Goal: Task Accomplishment & Management: Complete application form

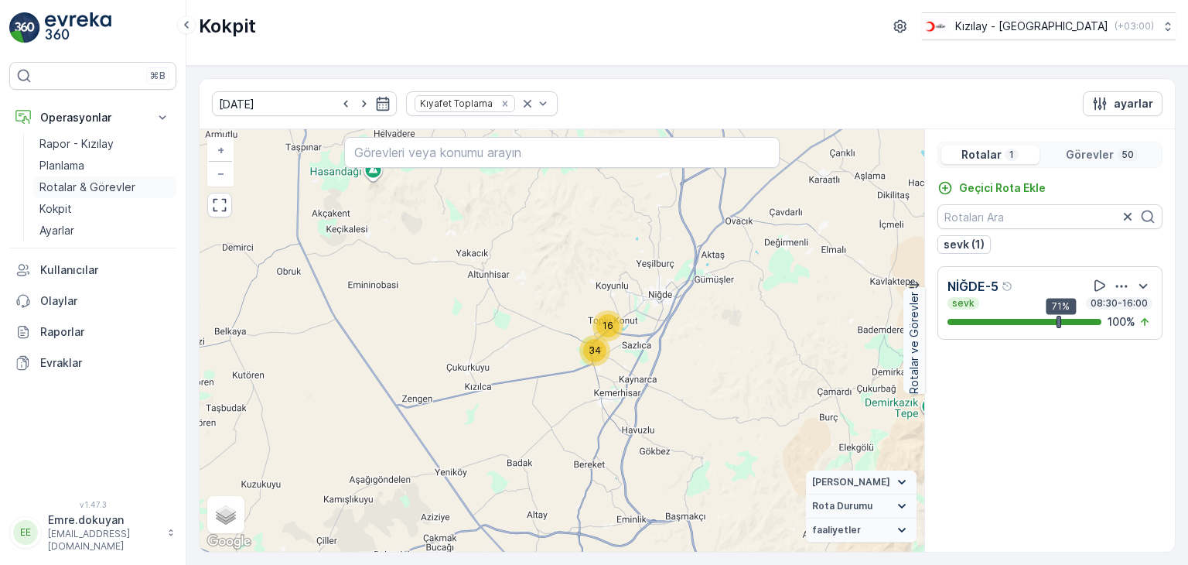
click at [102, 193] on p "Rotalar & Görevler" at bounding box center [87, 186] width 96 height 15
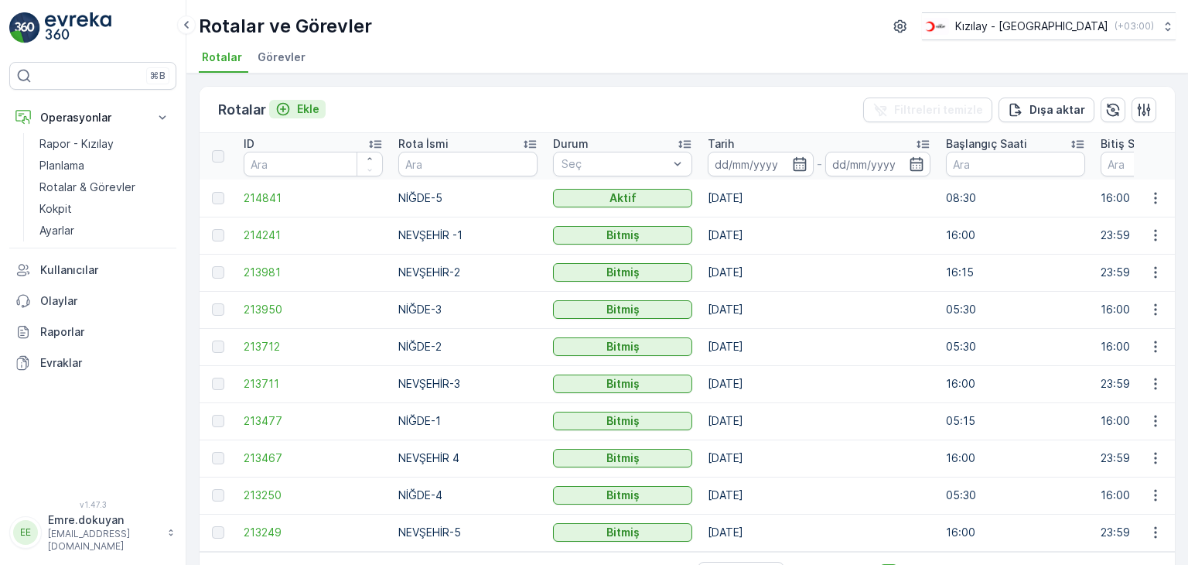
click at [313, 109] on p "Ekle" at bounding box center [308, 108] width 22 height 15
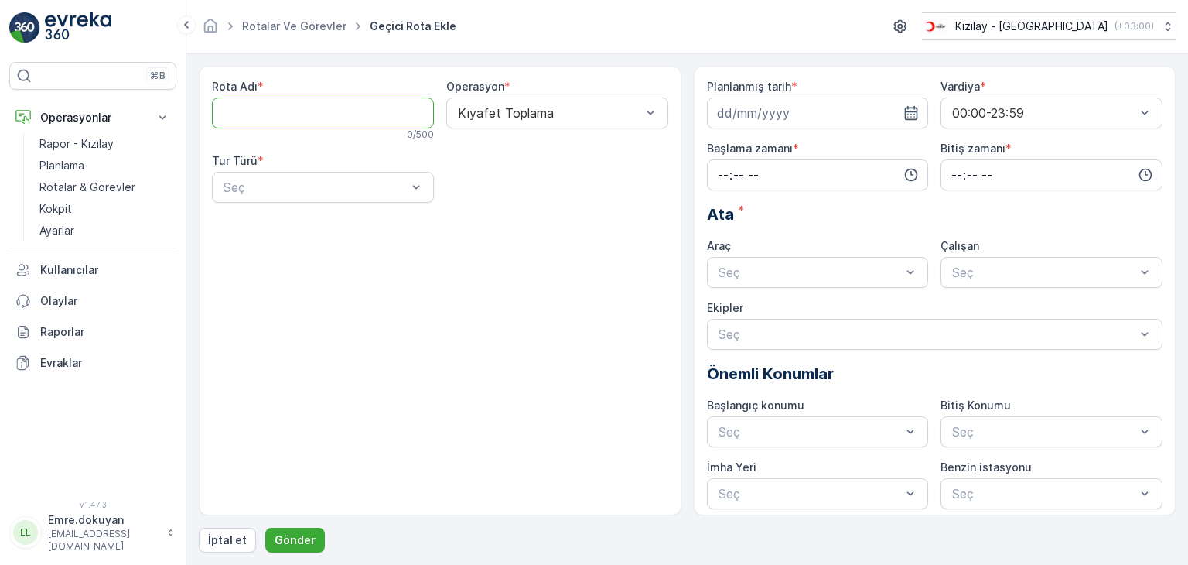
click at [347, 118] on Adı "Rota Adı" at bounding box center [323, 112] width 222 height 31
type Adı "NİĞDE-4"
click at [525, 112] on div at bounding box center [549, 113] width 186 height 14
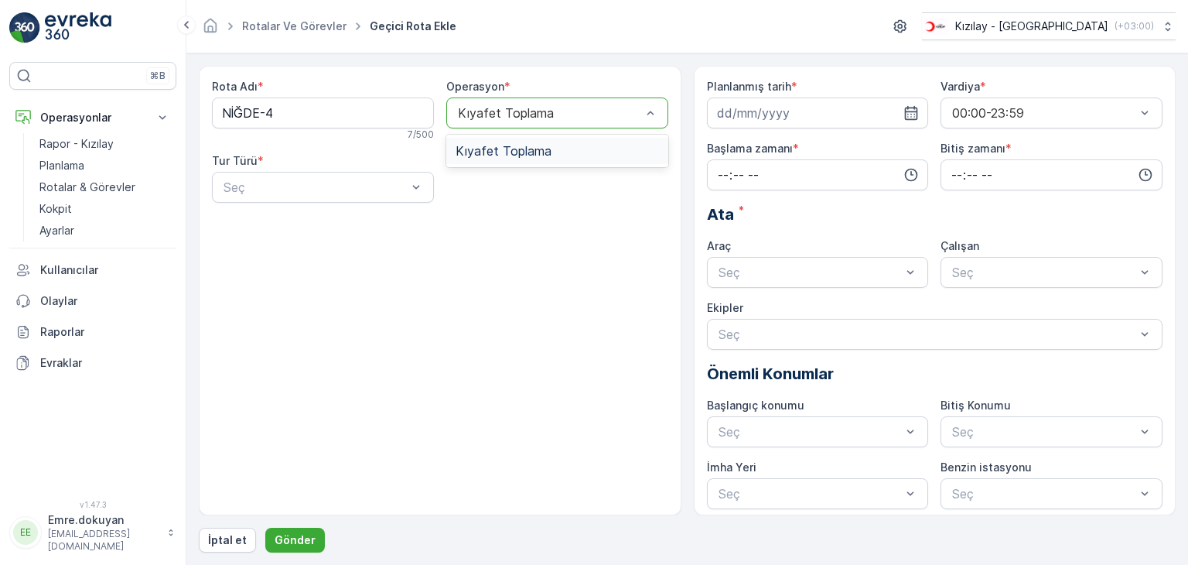
click at [516, 152] on span "Kıyafet Toplama" at bounding box center [504, 151] width 96 height 14
click at [309, 186] on div at bounding box center [315, 187] width 186 height 14
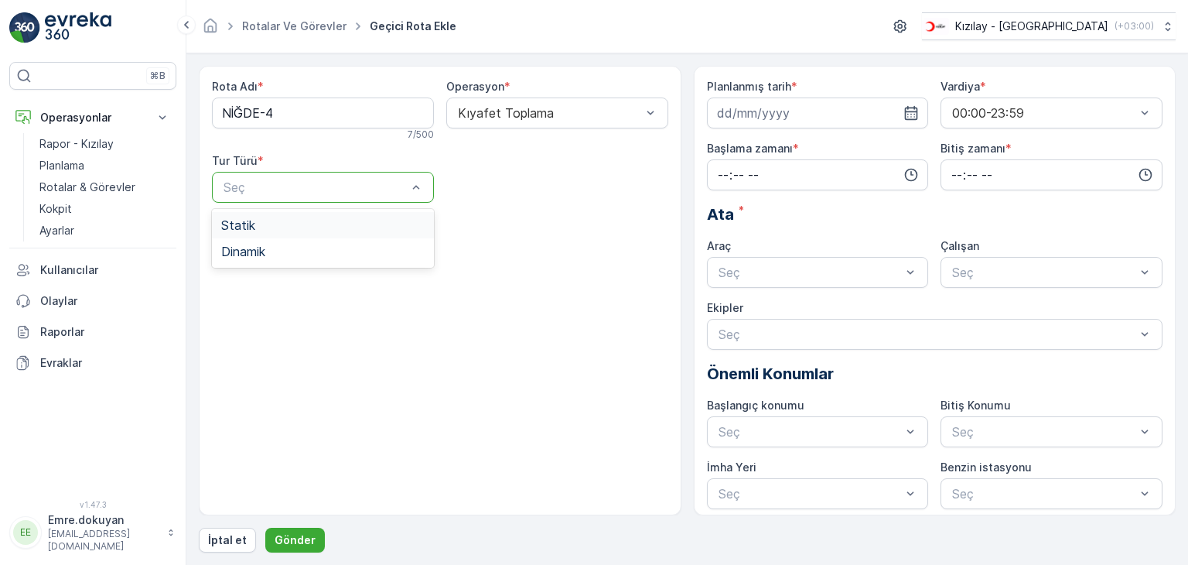
click at [285, 227] on div "Statik" at bounding box center [322, 225] width 203 height 14
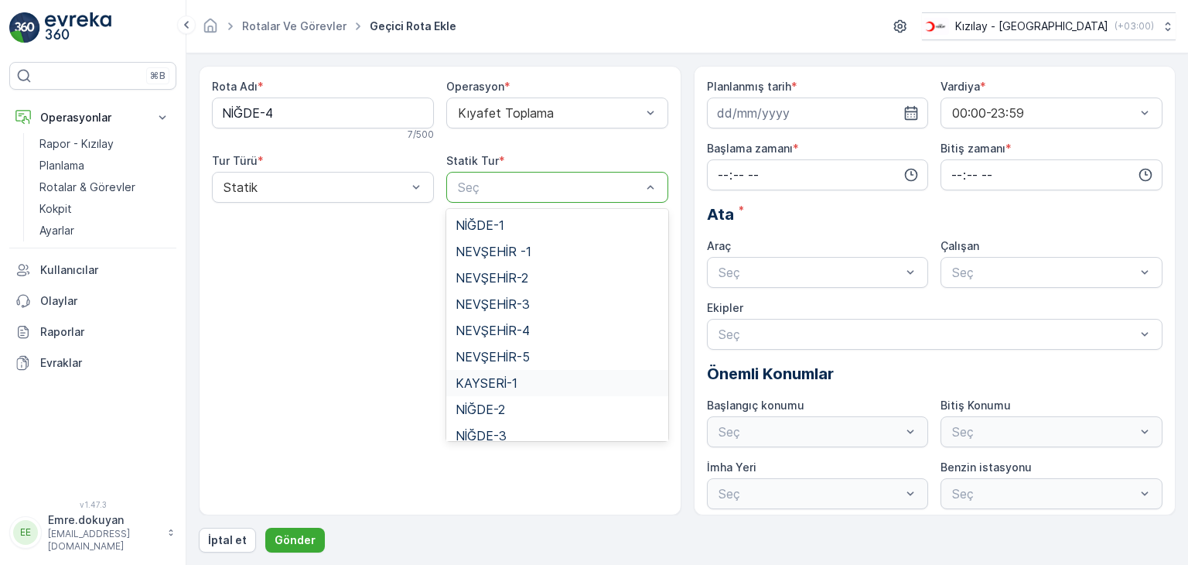
scroll to position [63, 0]
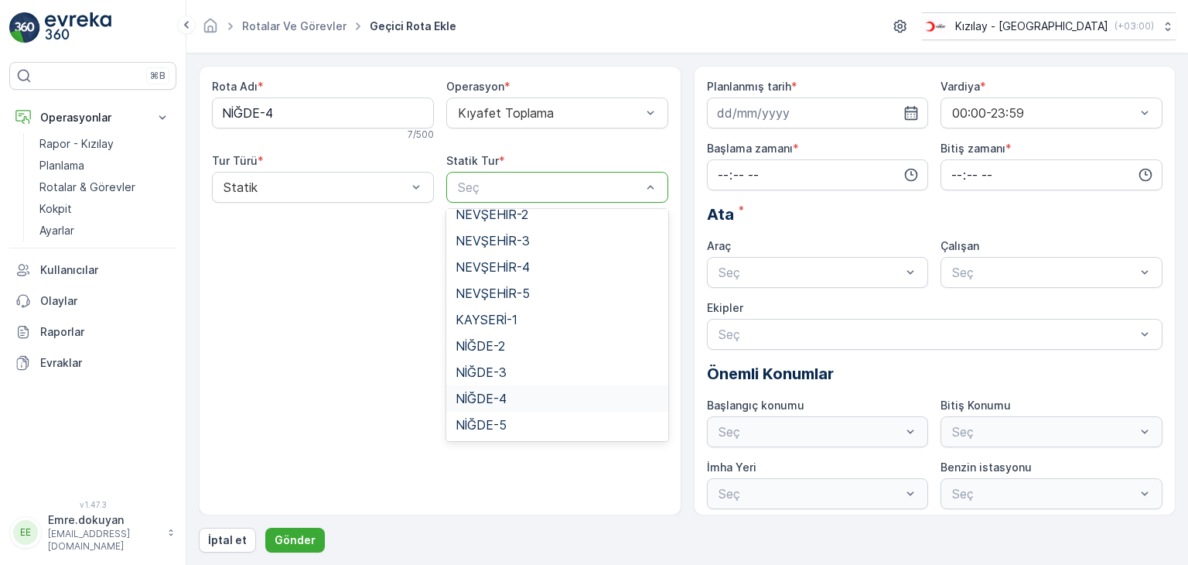
click at [488, 399] on span "NİĞDE-4" at bounding box center [481, 398] width 51 height 14
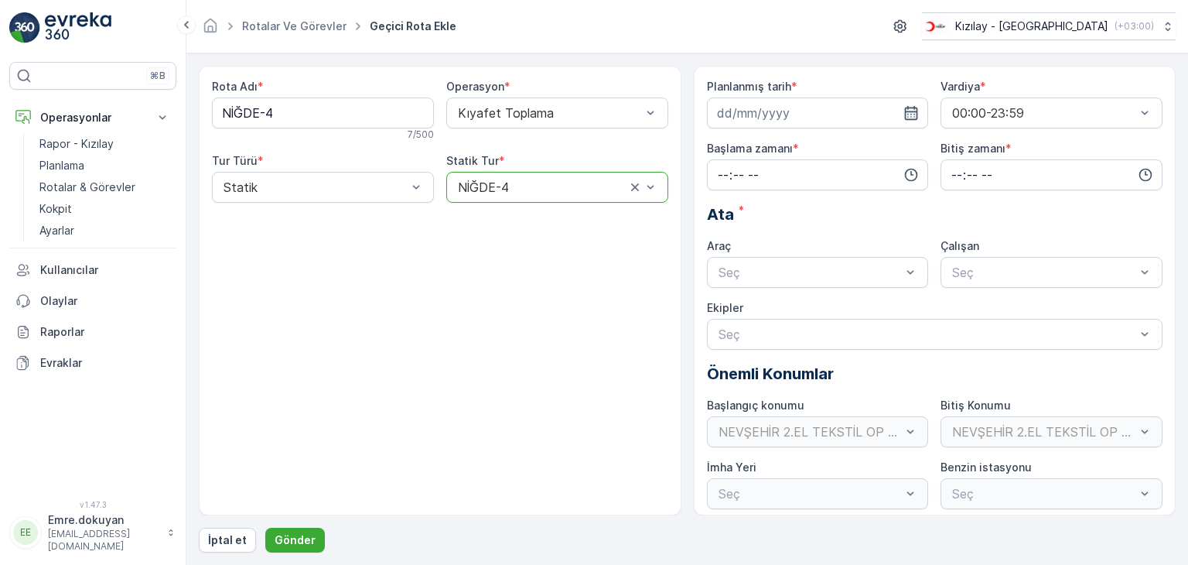
click at [909, 113] on icon "button" at bounding box center [911, 112] width 15 height 15
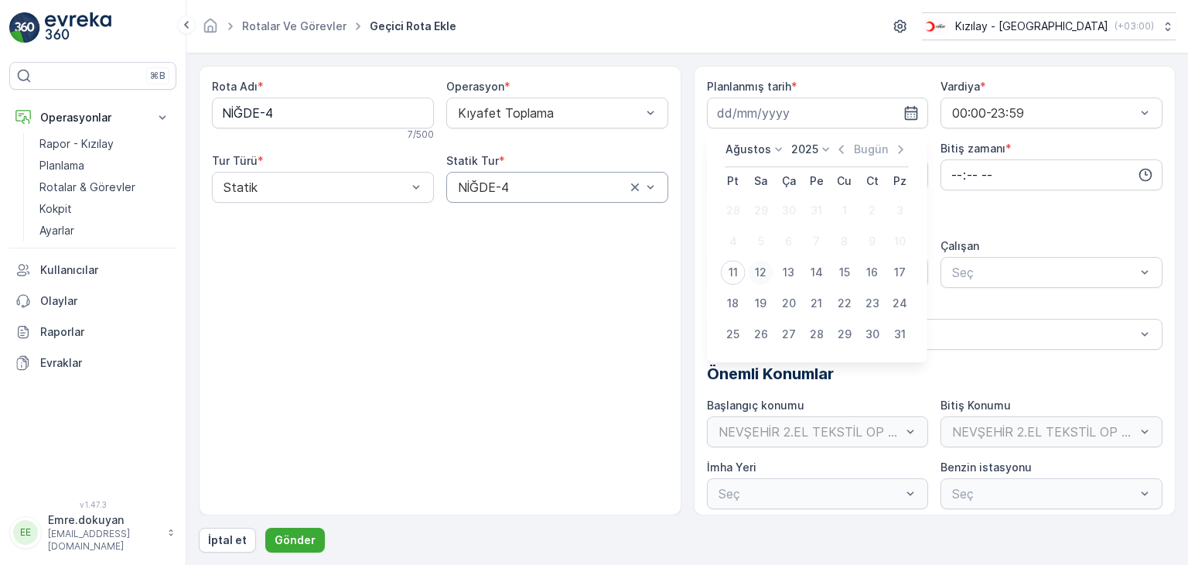
click at [758, 270] on div "12" at bounding box center [761, 272] width 25 height 25
type input "[DATE]"
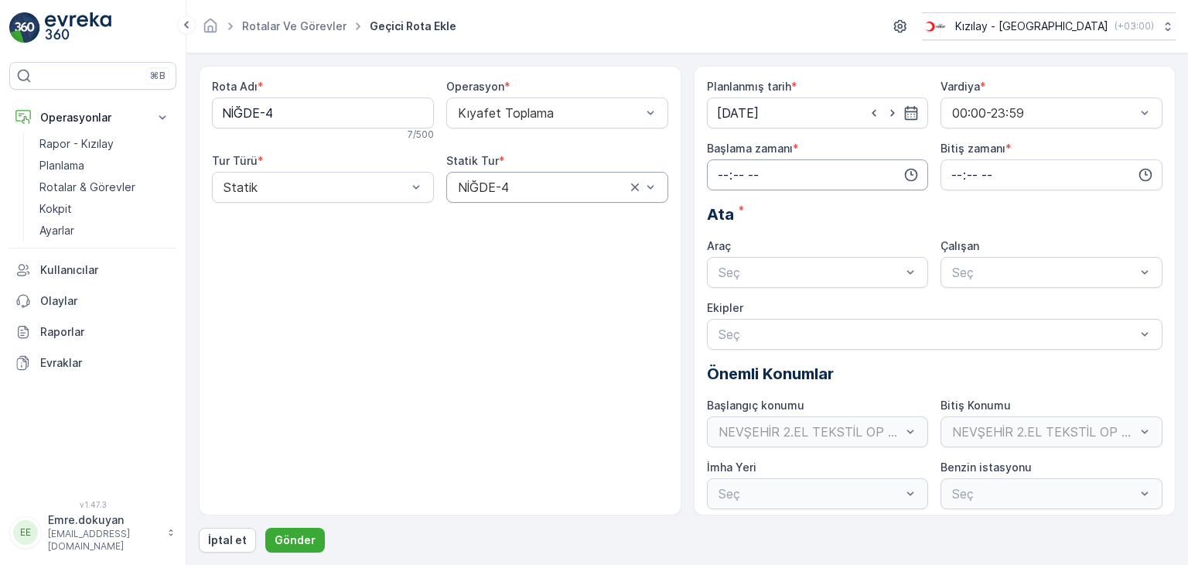
click at [724, 174] on input "time" at bounding box center [818, 174] width 222 height 31
click at [716, 313] on span "05" at bounding box center [723, 312] width 14 height 15
click at [758, 308] on span "30" at bounding box center [755, 312] width 13 height 15
type input "05:30"
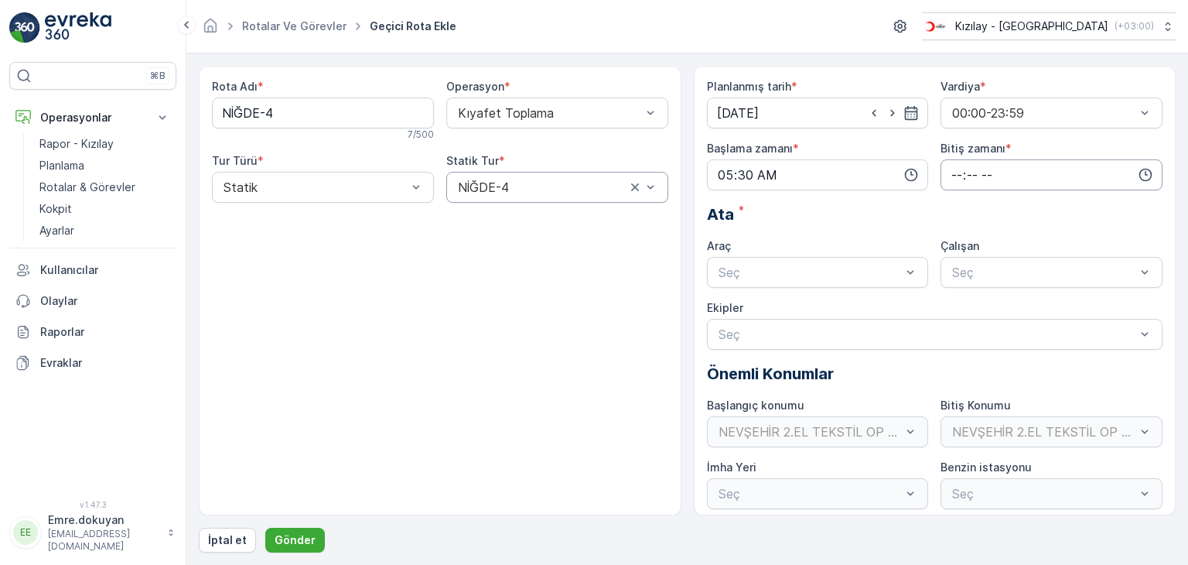
click at [950, 169] on input "time" at bounding box center [1052, 174] width 222 height 31
drag, startPoint x: 955, startPoint y: 239, endPoint x: 976, endPoint y: 239, distance: 20.1
click at [955, 240] on span "16" at bounding box center [956, 241] width 12 height 15
type input "16:00"
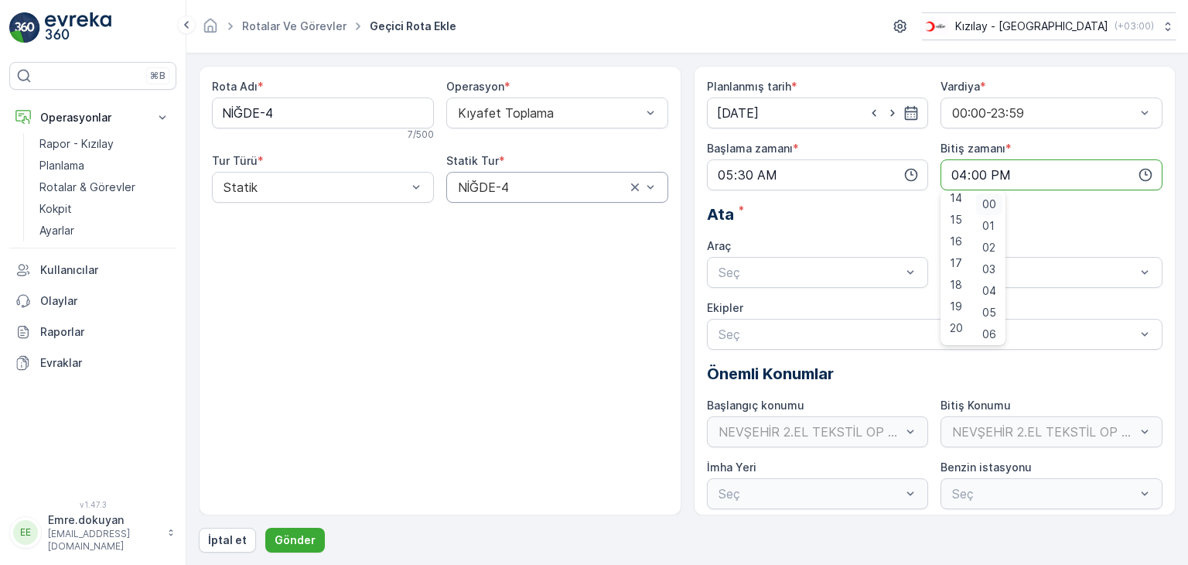
click at [992, 202] on span "00" at bounding box center [989, 203] width 14 height 15
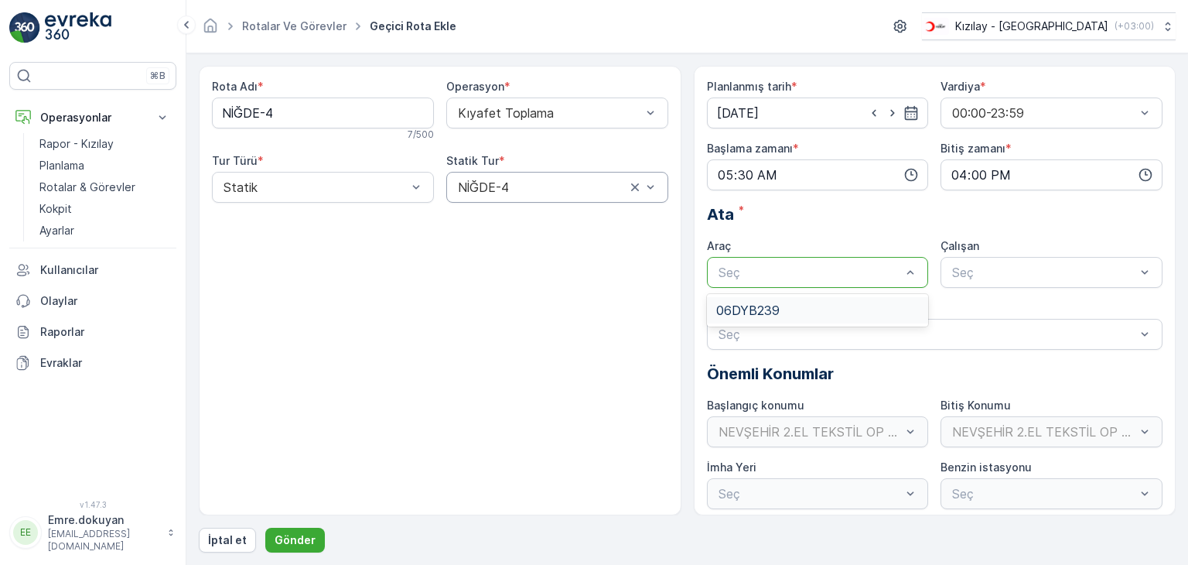
click at [760, 269] on div at bounding box center [810, 272] width 186 height 14
click at [781, 307] on div "06DYB239" at bounding box center [817, 310] width 203 height 14
click at [1012, 273] on div at bounding box center [1044, 272] width 186 height 14
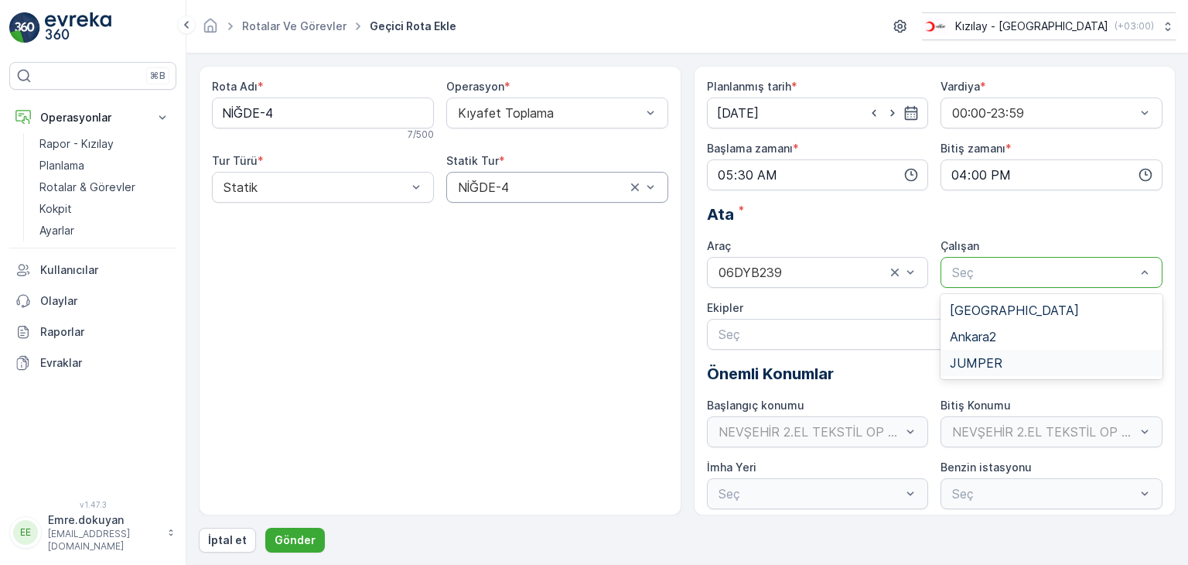
click at [996, 363] on span "JUMPER" at bounding box center [976, 363] width 53 height 14
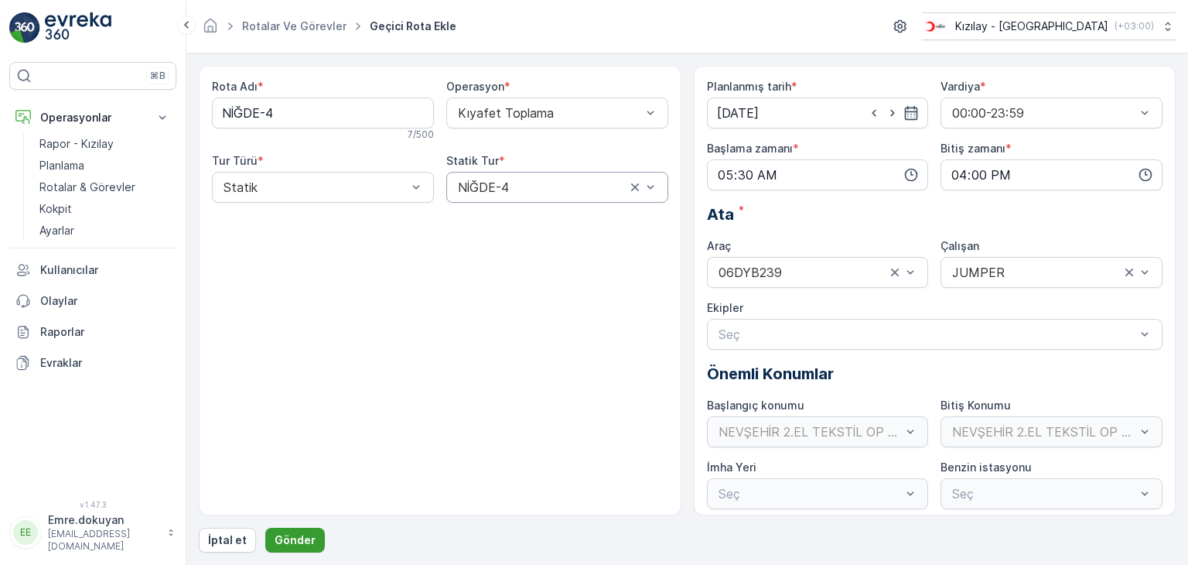
click at [294, 539] on p "Gönder" at bounding box center [295, 539] width 41 height 15
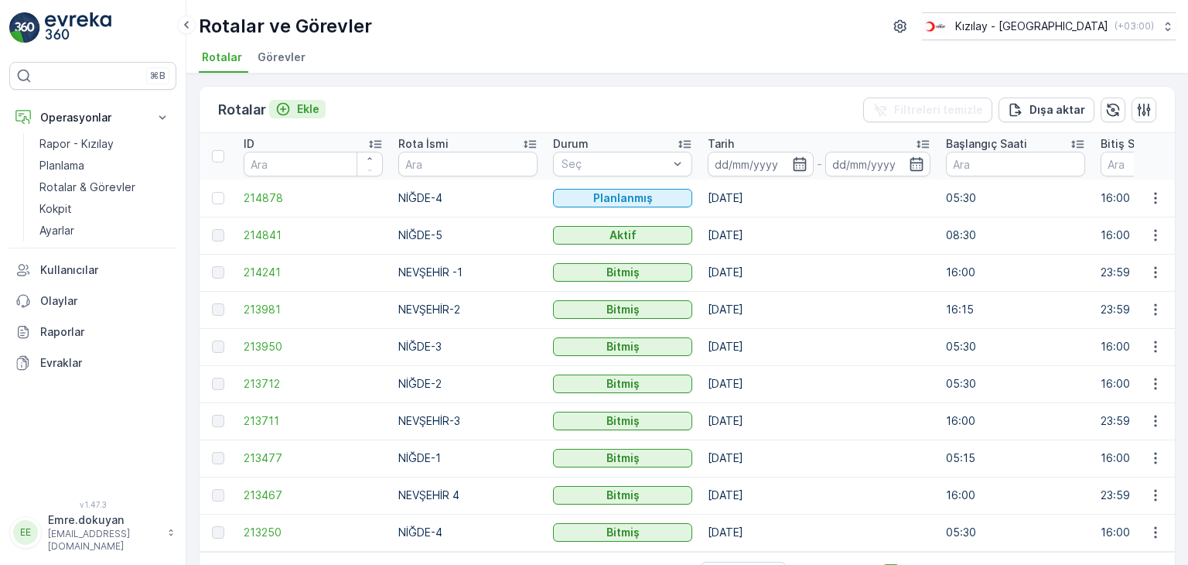
click at [306, 109] on p "Ekle" at bounding box center [308, 108] width 22 height 15
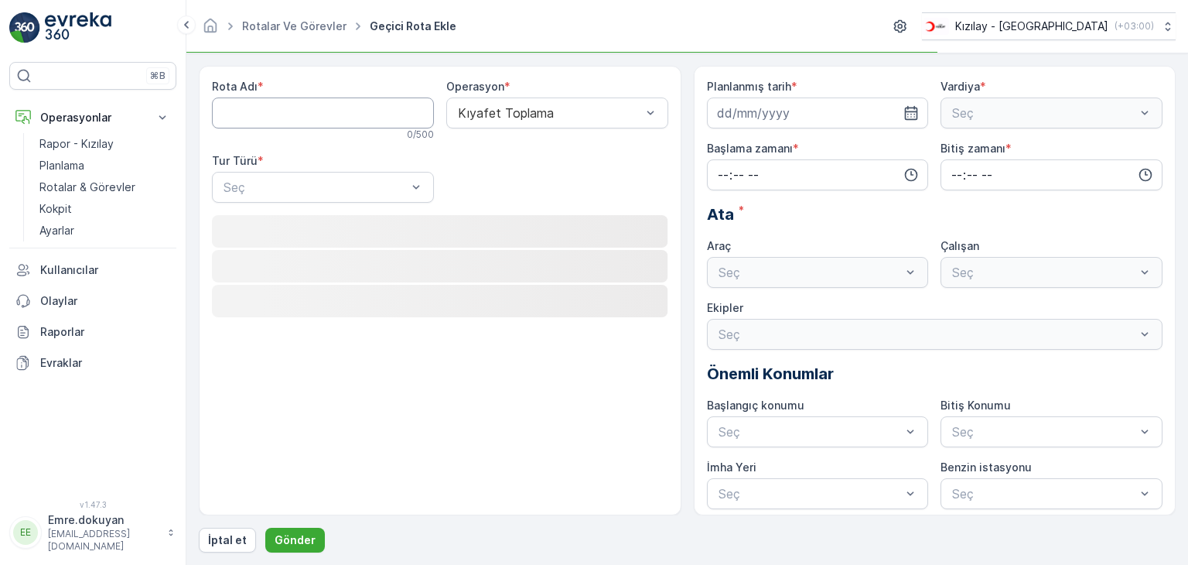
click at [316, 119] on Adı "Rota Adı" at bounding box center [323, 112] width 222 height 31
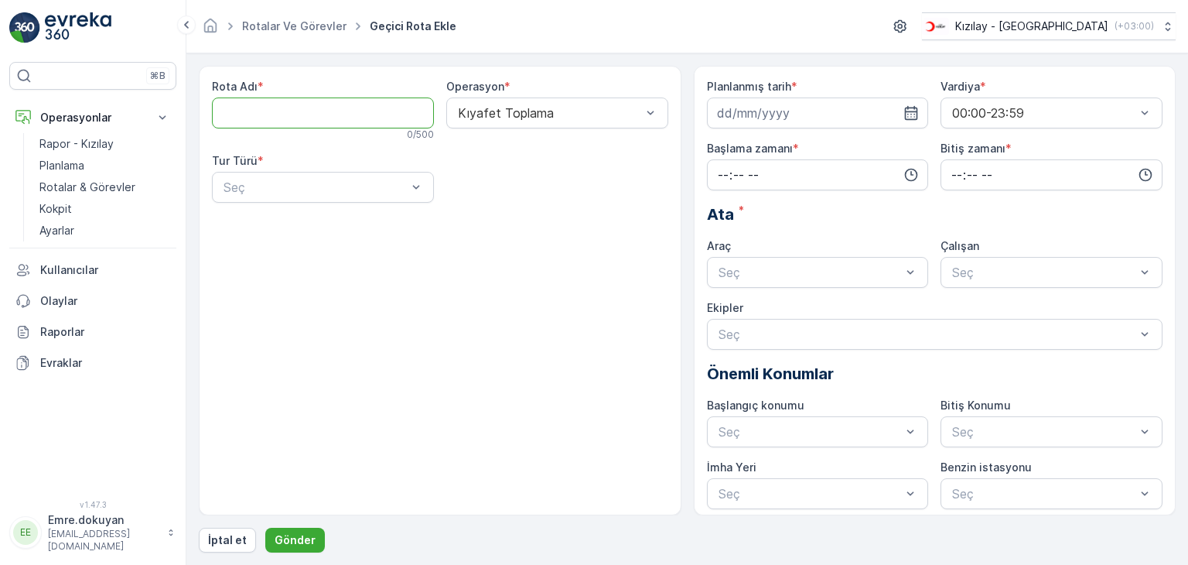
type Adı "NEVŞEHİR-5"
click at [296, 182] on div at bounding box center [315, 187] width 186 height 14
click at [292, 222] on div "Statik" at bounding box center [322, 225] width 203 height 14
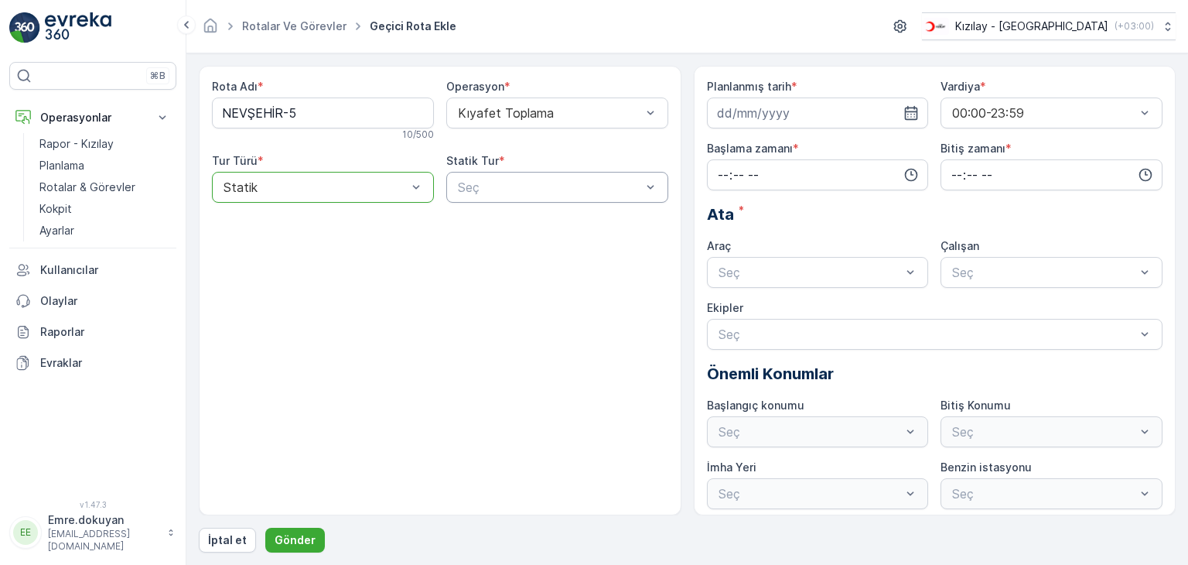
click at [507, 186] on div at bounding box center [549, 187] width 186 height 14
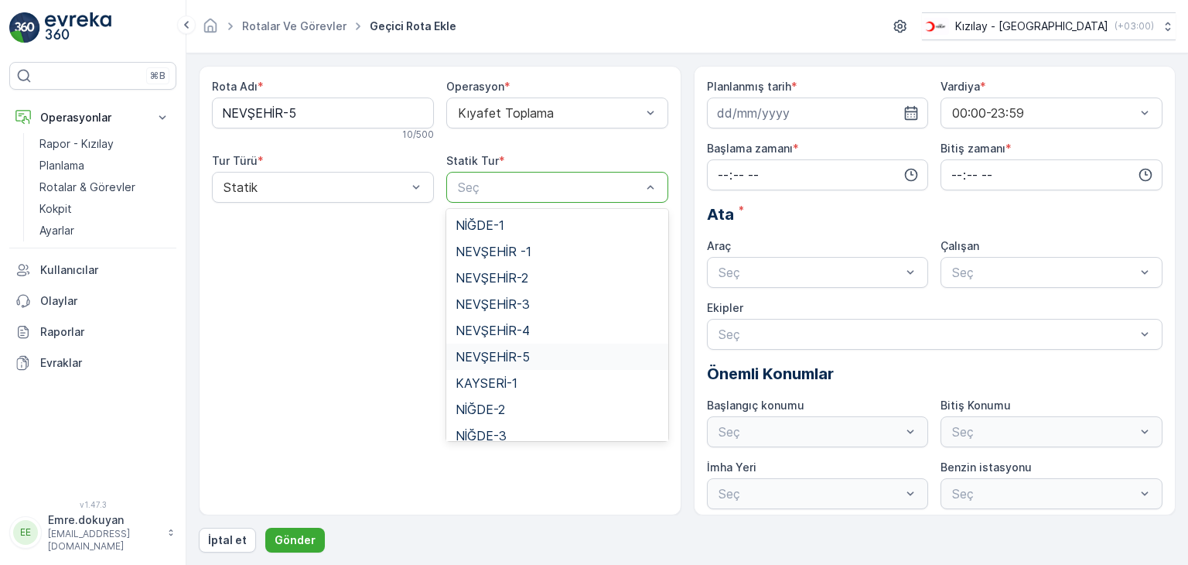
click at [494, 360] on span "NEVŞEHİR-5" at bounding box center [493, 357] width 74 height 14
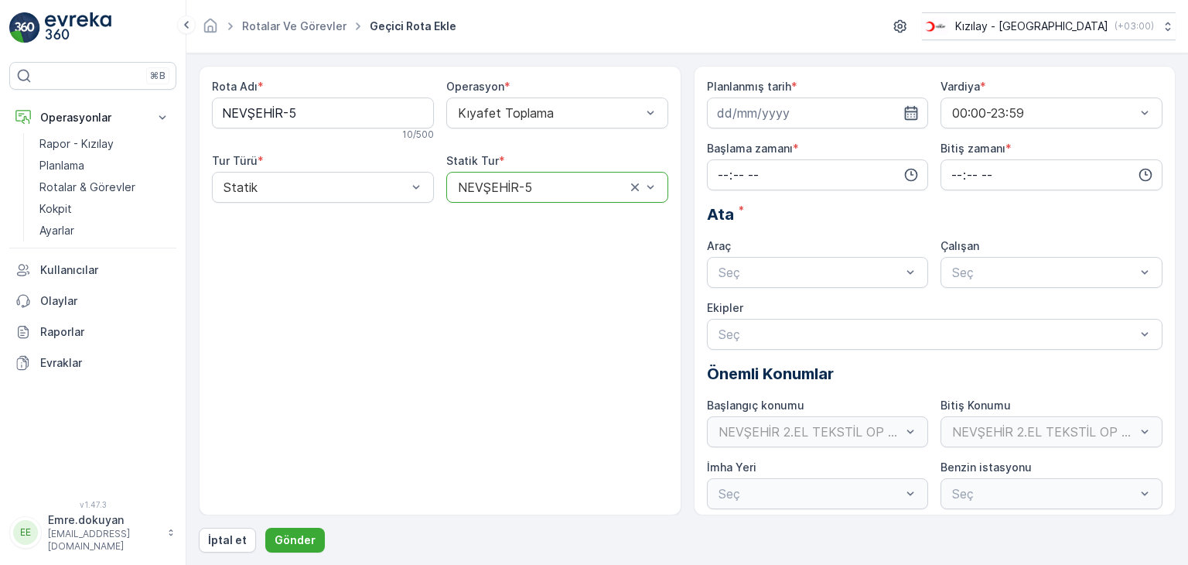
click at [910, 112] on icon "button" at bounding box center [911, 112] width 15 height 15
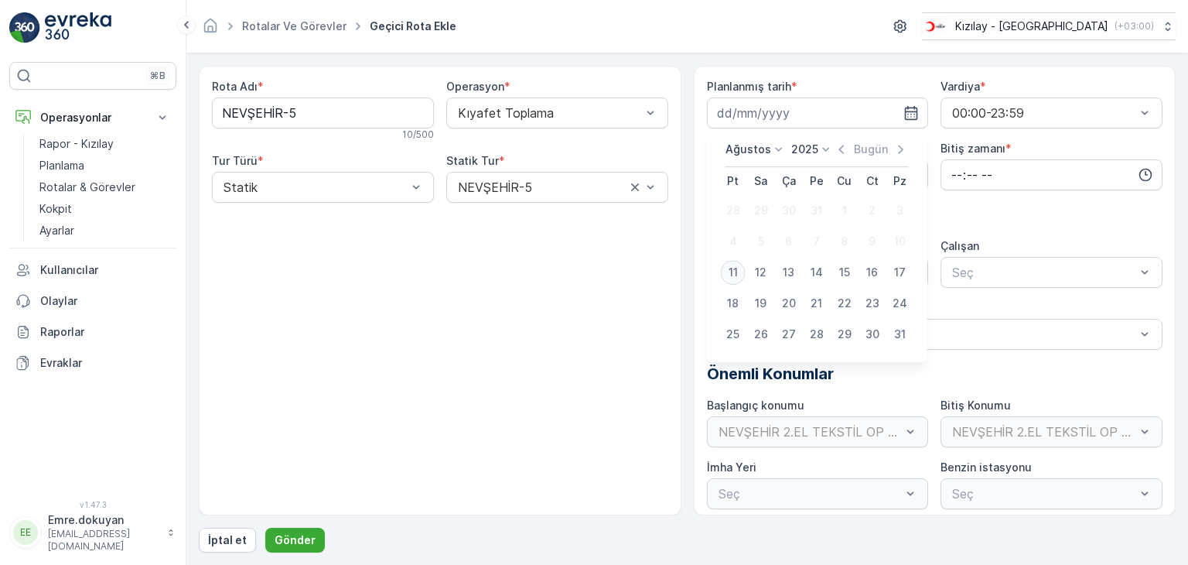
click at [729, 271] on div "11" at bounding box center [733, 272] width 25 height 25
type input "[DATE]"
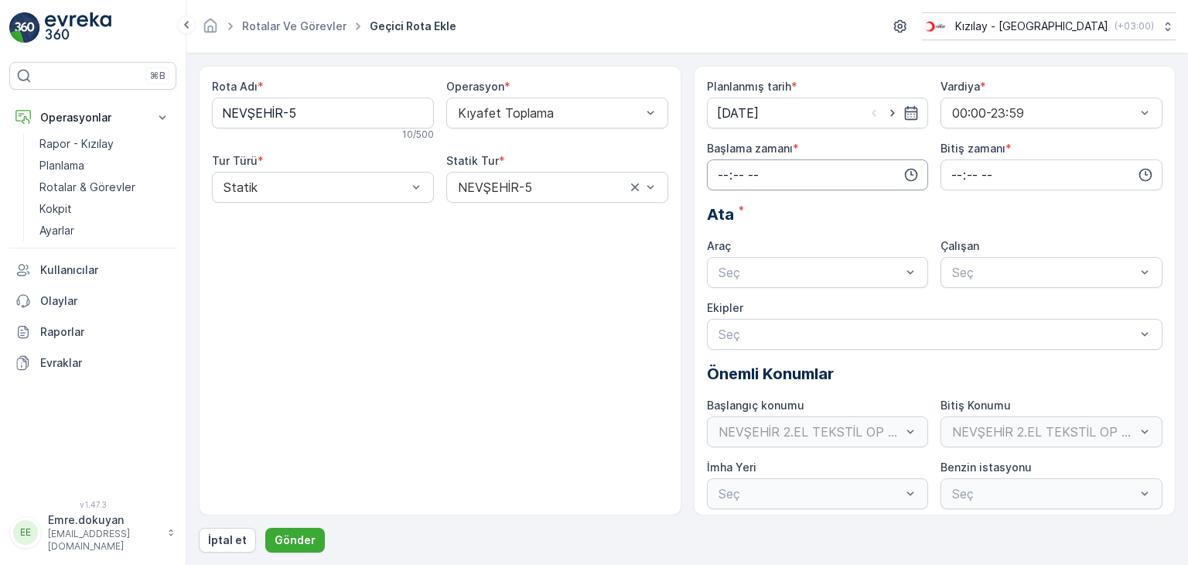
click at [721, 176] on input "time" at bounding box center [818, 174] width 222 height 31
click at [722, 320] on span "16" at bounding box center [722, 318] width 12 height 15
type input "16:00"
click at [757, 200] on span "00" at bounding box center [756, 203] width 14 height 15
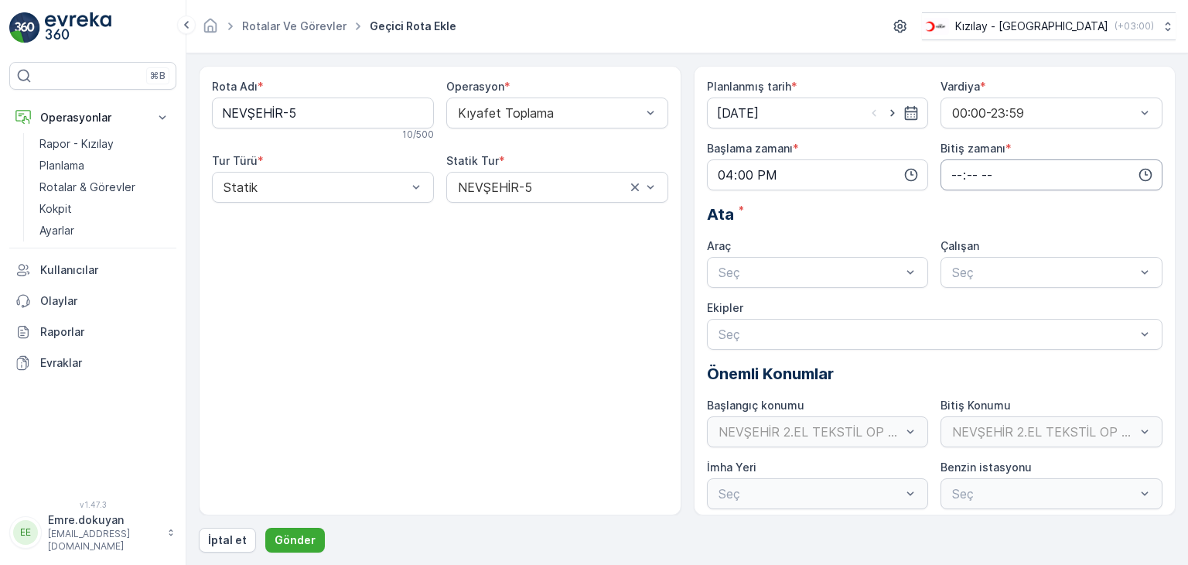
click at [954, 168] on input "time" at bounding box center [1052, 174] width 222 height 31
click at [962, 329] on div "23" at bounding box center [957, 331] width 26 height 22
click at [994, 329] on span "59" at bounding box center [989, 330] width 14 height 15
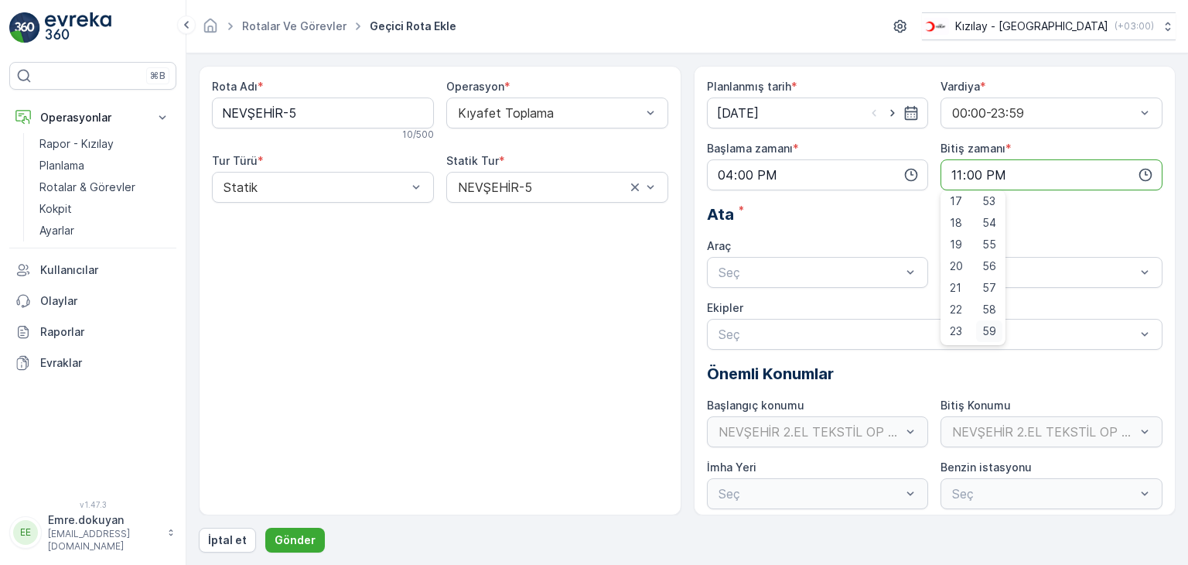
type input "23:59"
click at [740, 272] on div at bounding box center [810, 272] width 186 height 14
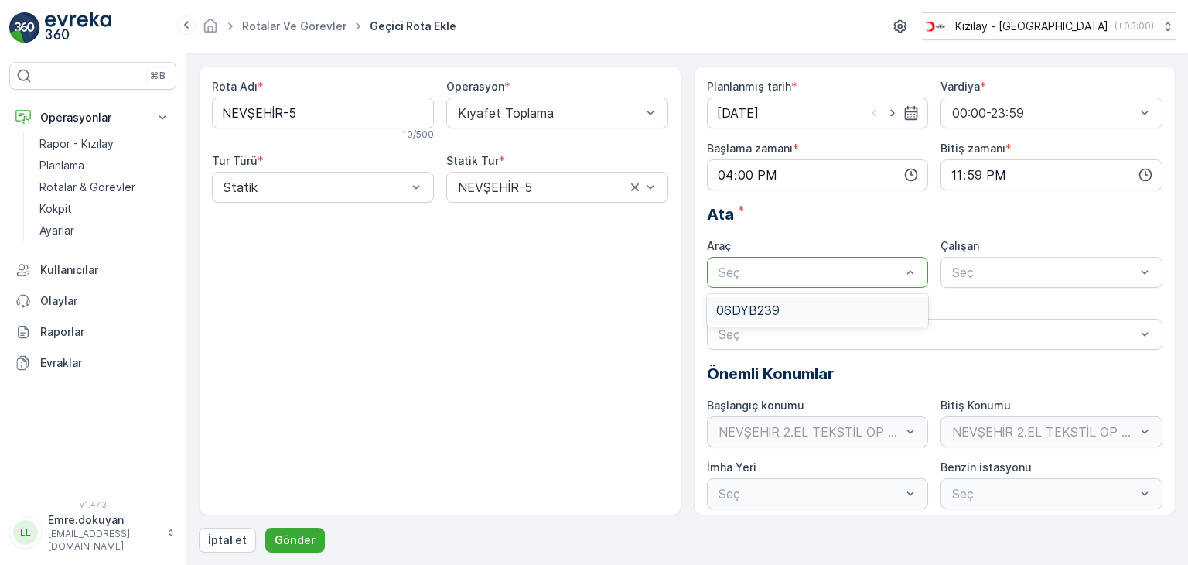
click at [740, 305] on span "06DYB239" at bounding box center [747, 310] width 63 height 14
click at [1008, 275] on div at bounding box center [1044, 272] width 186 height 14
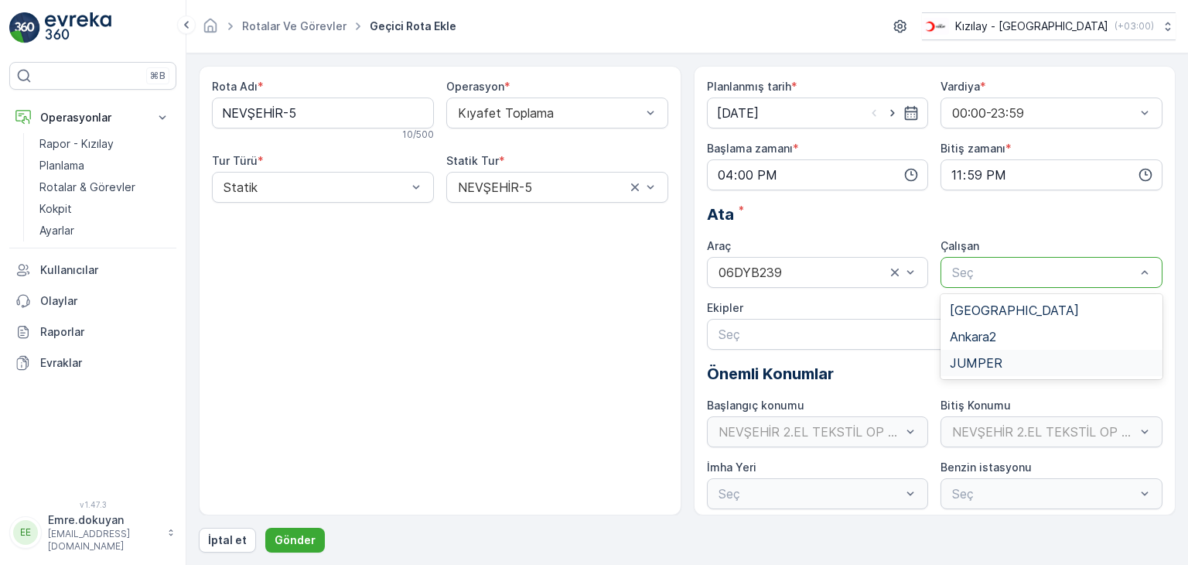
click at [979, 364] on span "JUMPER" at bounding box center [976, 363] width 53 height 14
